Goal: Task Accomplishment & Management: Manage account settings

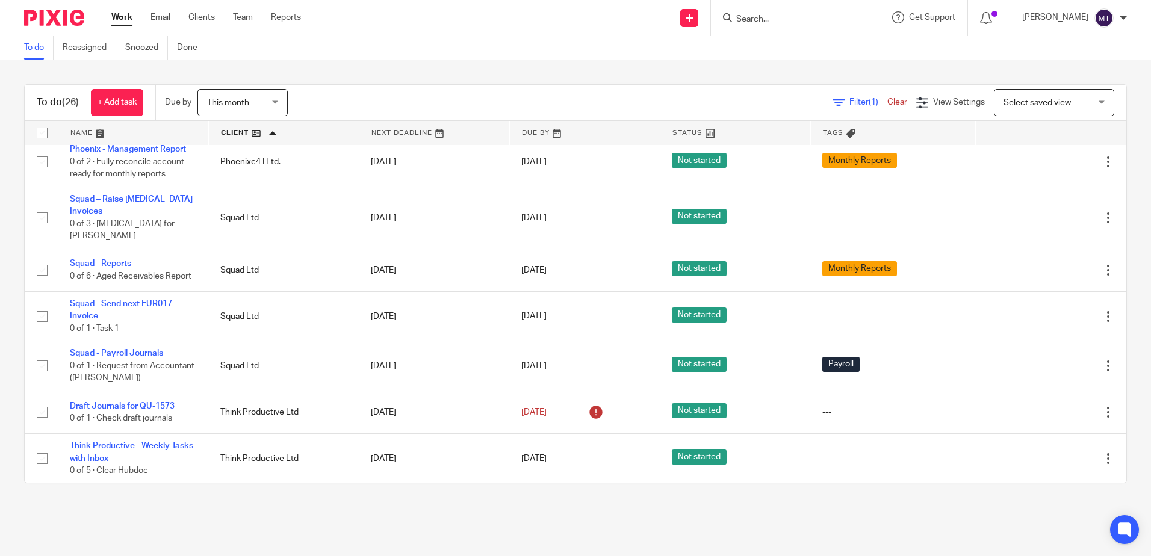
scroll to position [1047, 0]
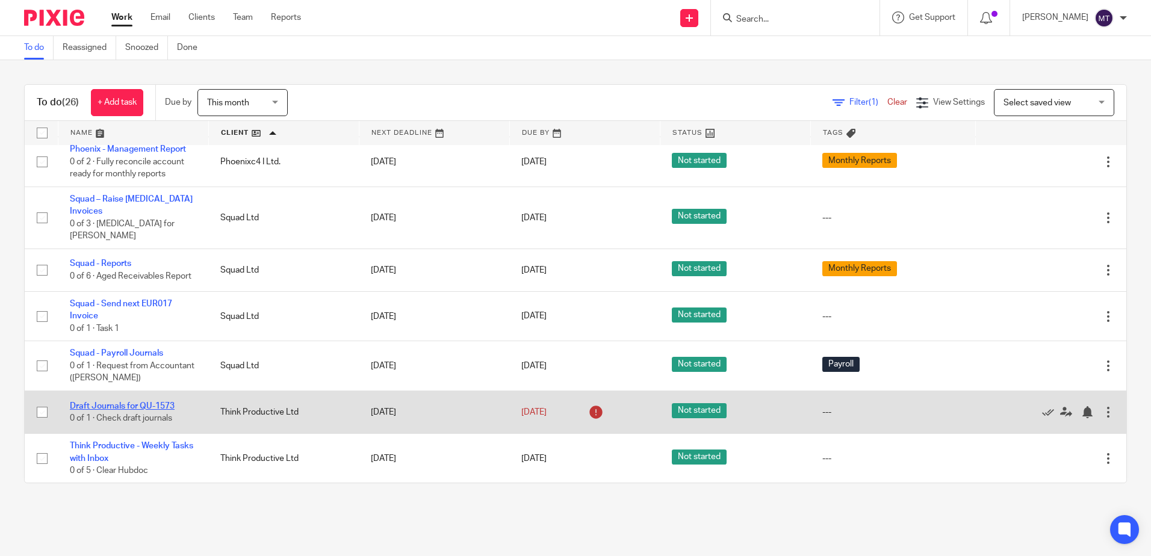
click at [117, 403] on link "Draft Journals for QU-1573" at bounding box center [122, 406] width 105 height 8
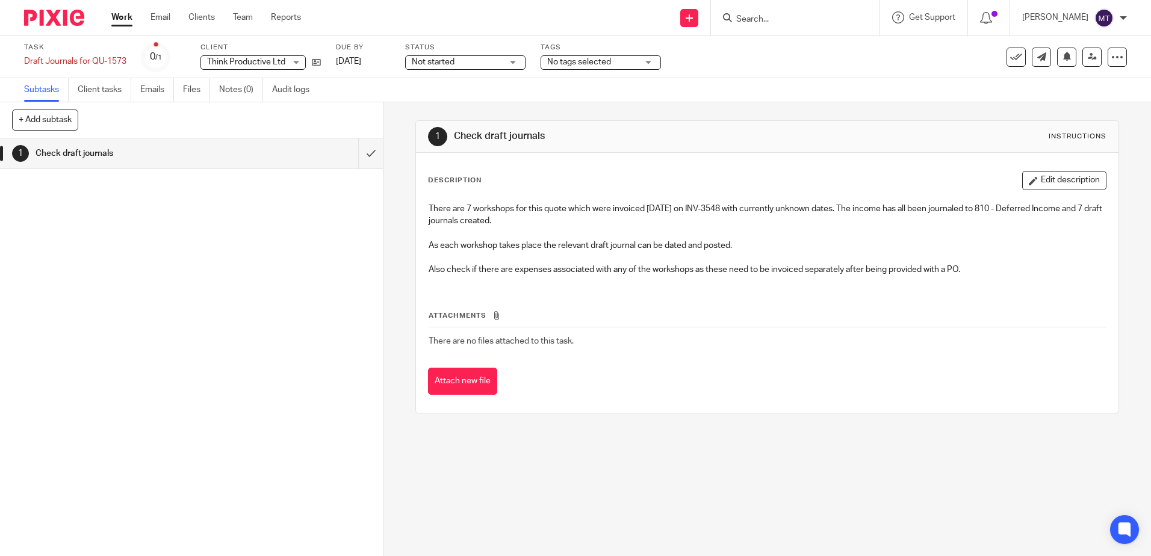
click at [123, 17] on link "Work" at bounding box center [121, 17] width 21 height 12
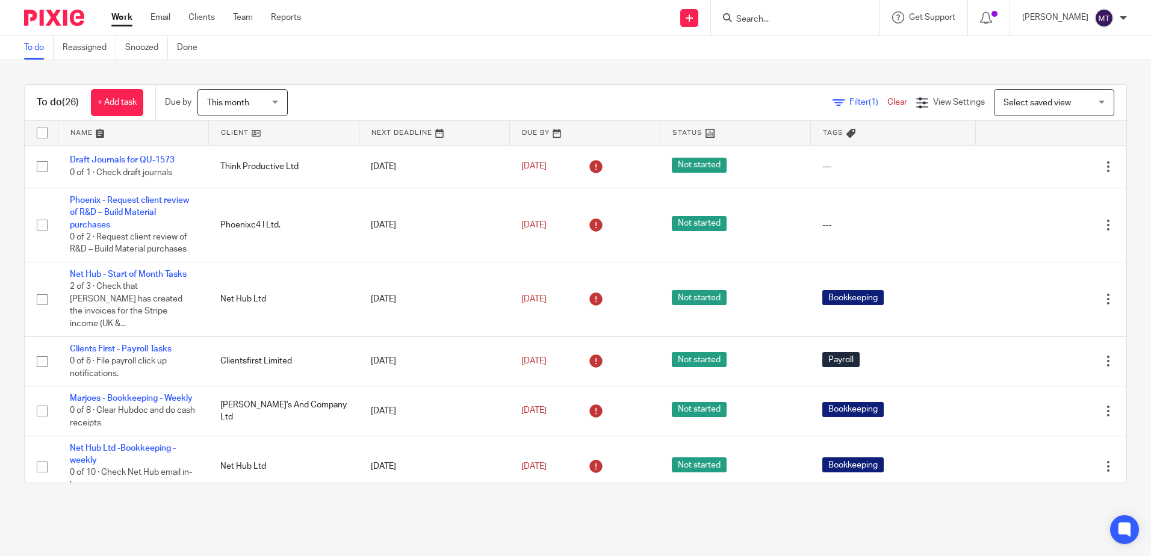
click at [234, 134] on link at bounding box center [284, 133] width 150 height 24
